Goal: Find specific page/section: Find specific page/section

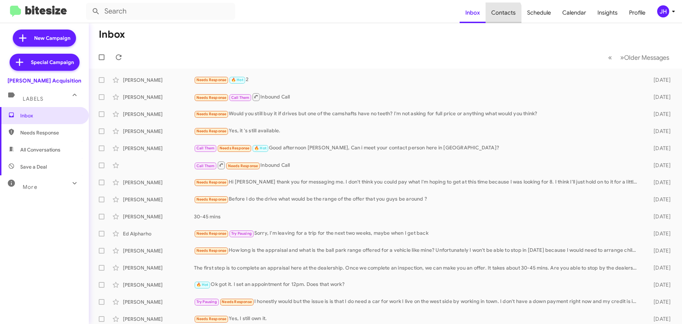
click at [492, 17] on span "Contacts" at bounding box center [503, 12] width 36 height 21
type input "in:groups"
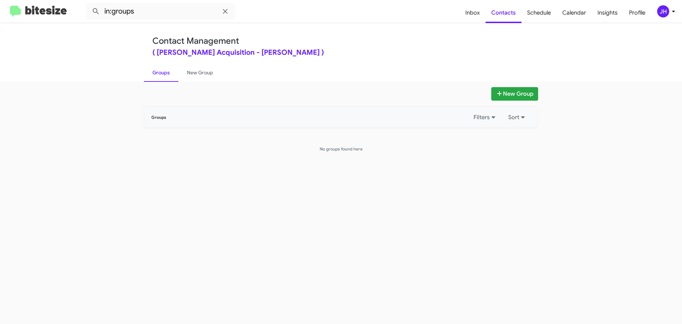
click at [663, 8] on div "JH" at bounding box center [663, 11] width 12 height 12
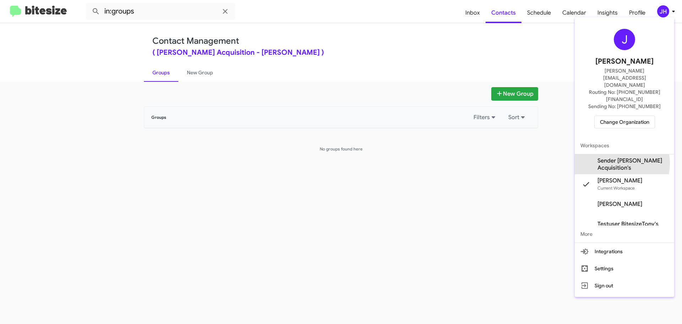
click at [613, 157] on span "Sender [PERSON_NAME] Acquisition's" at bounding box center [632, 164] width 71 height 14
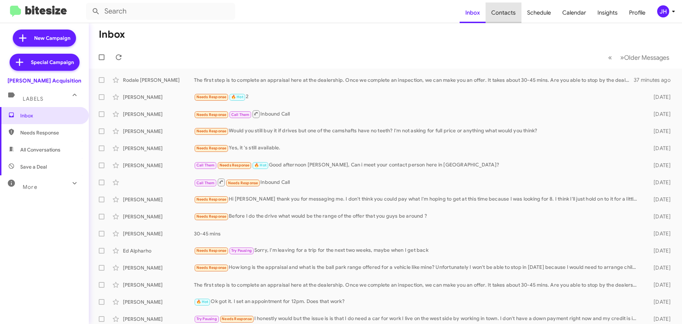
click at [513, 15] on span "Contacts" at bounding box center [503, 12] width 36 height 21
type input "in:groups"
